Goal: Navigation & Orientation: Find specific page/section

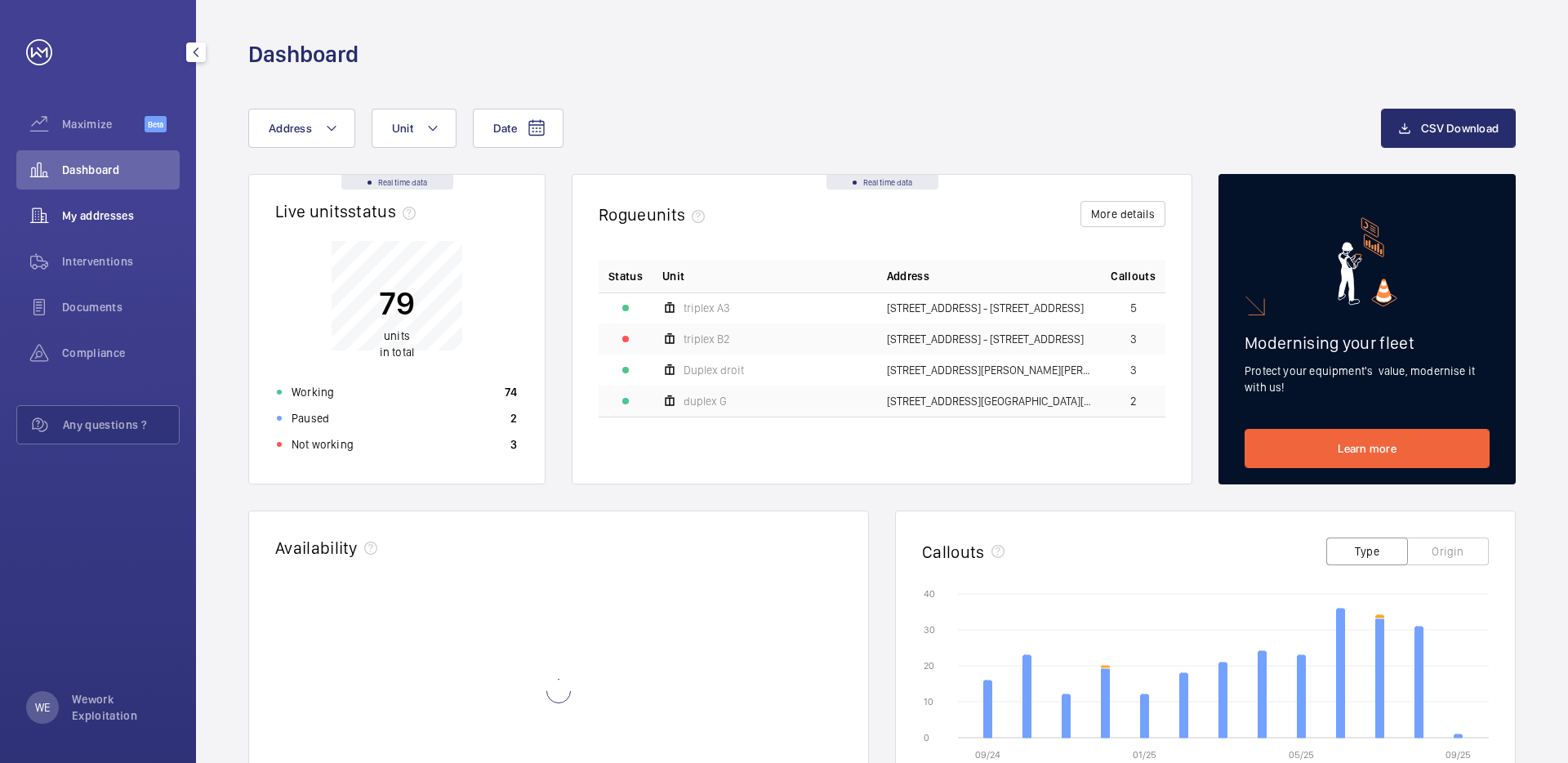
click at [114, 204] on div "My addresses" at bounding box center [98, 215] width 163 height 39
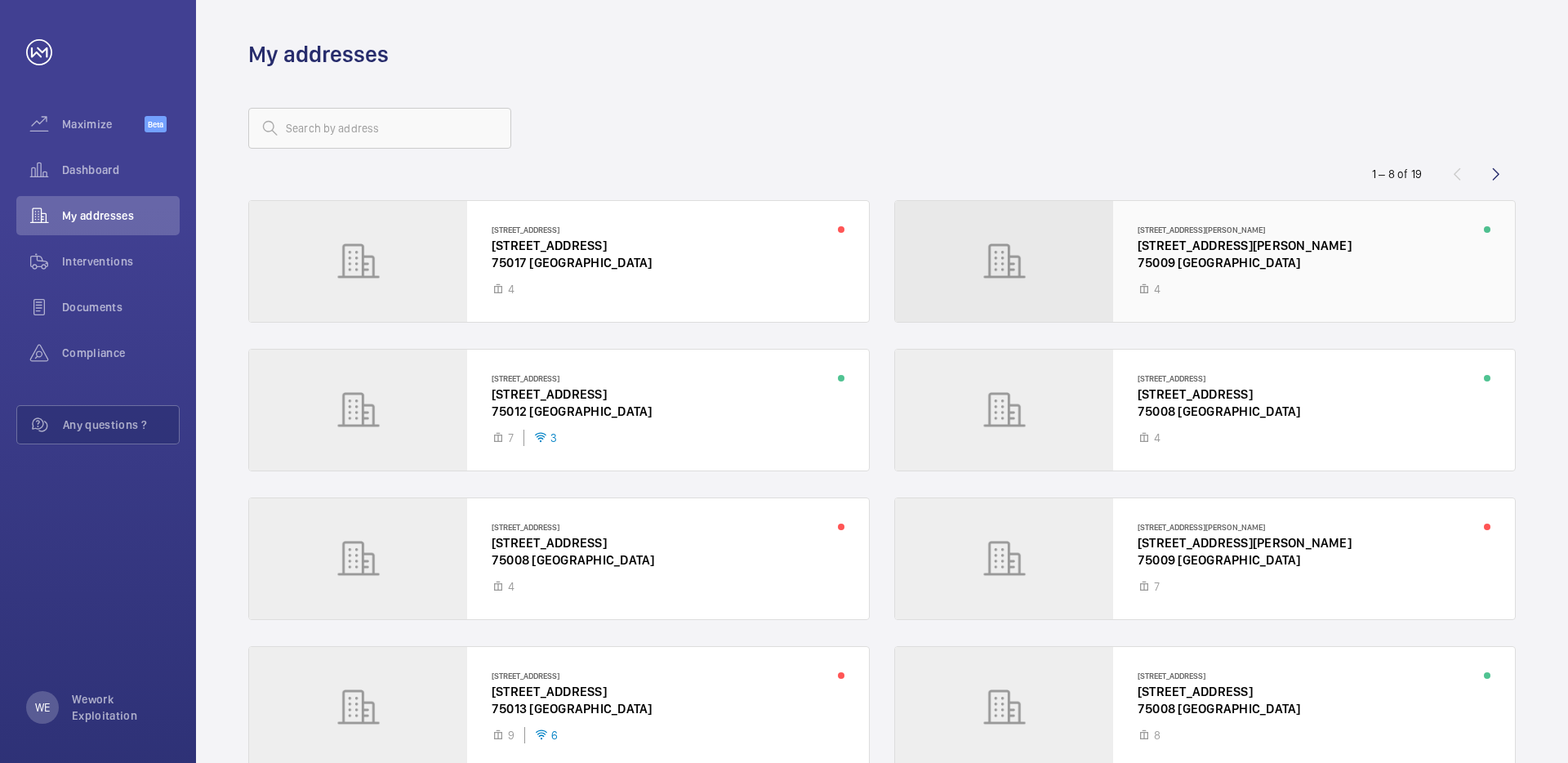
click at [1206, 252] on div at bounding box center [1204, 262] width 620 height 121
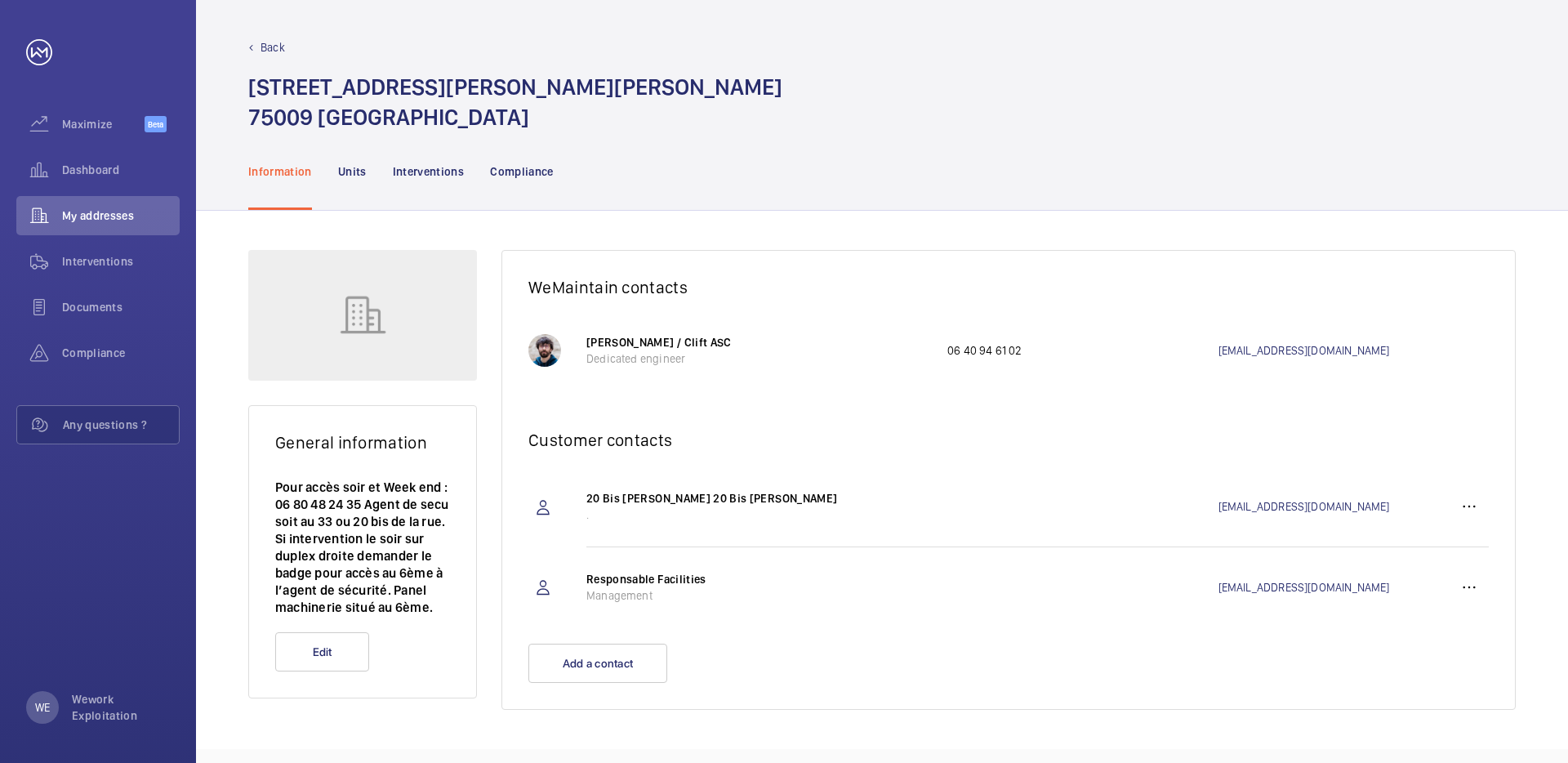
click at [273, 42] on p "Back" at bounding box center [272, 48] width 24 height 17
